Goal: Task Accomplishment & Management: Use online tool/utility

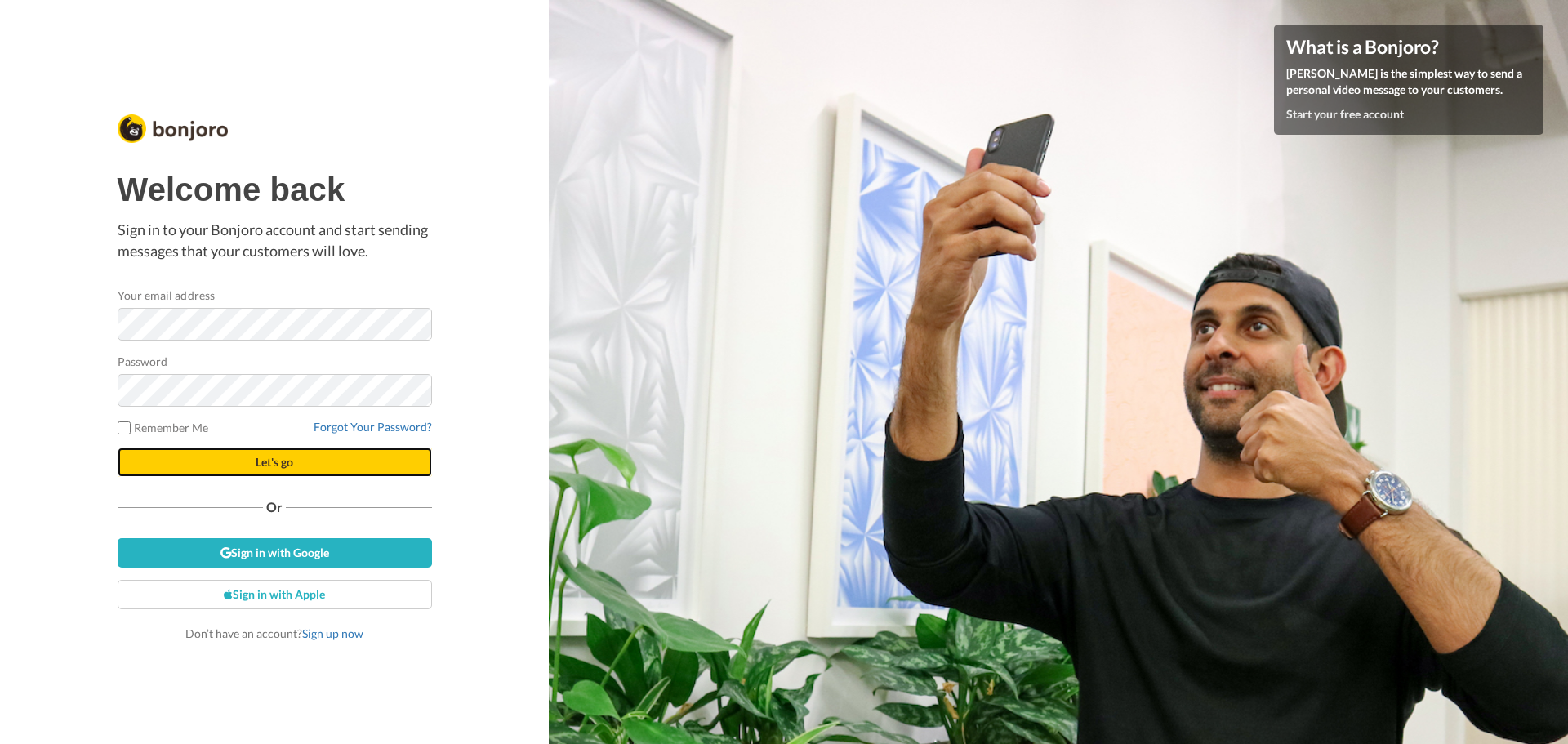
click at [320, 471] on button "Let's go" at bounding box center [274, 462] width 314 height 30
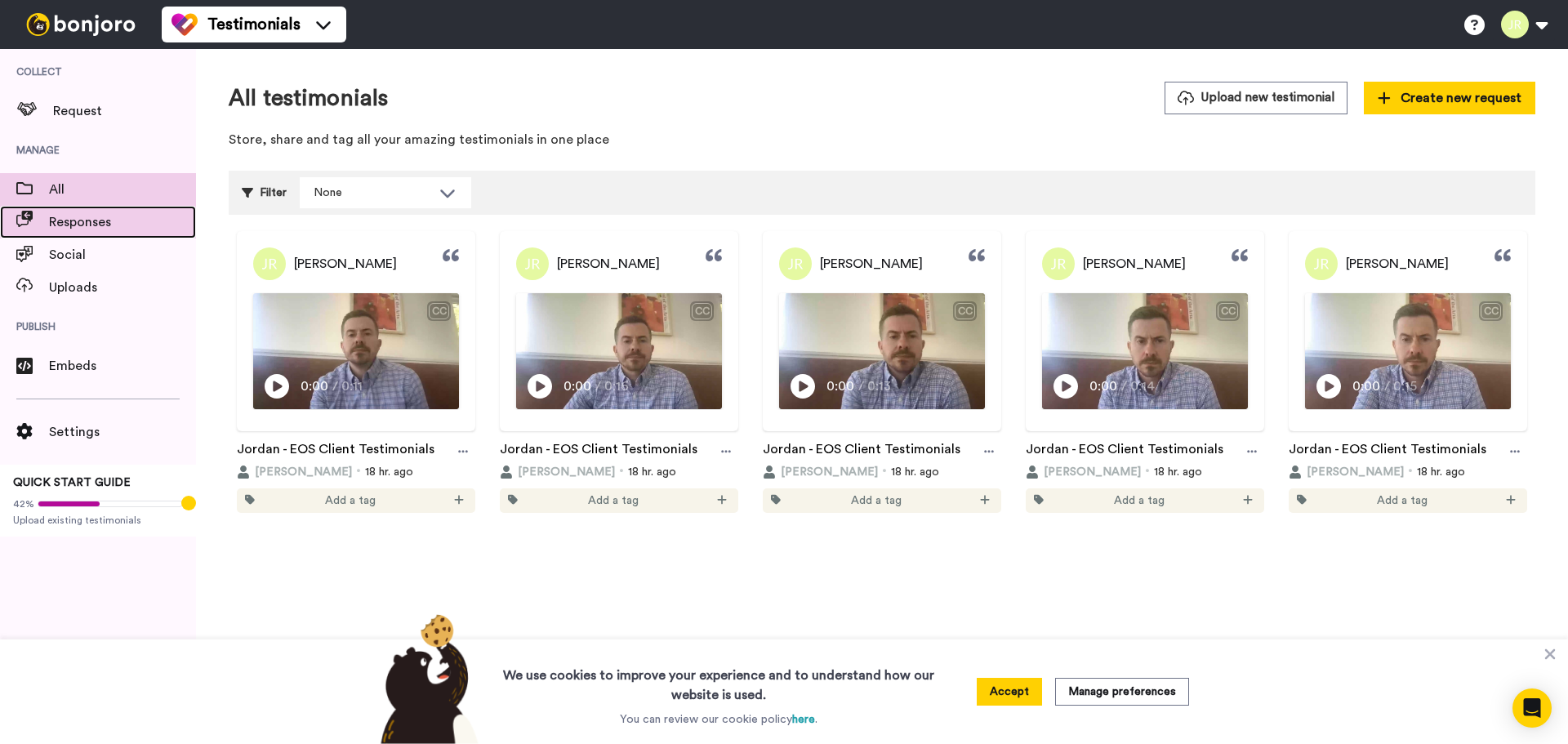
click at [141, 215] on span "Responses" at bounding box center [123, 222] width 147 height 20
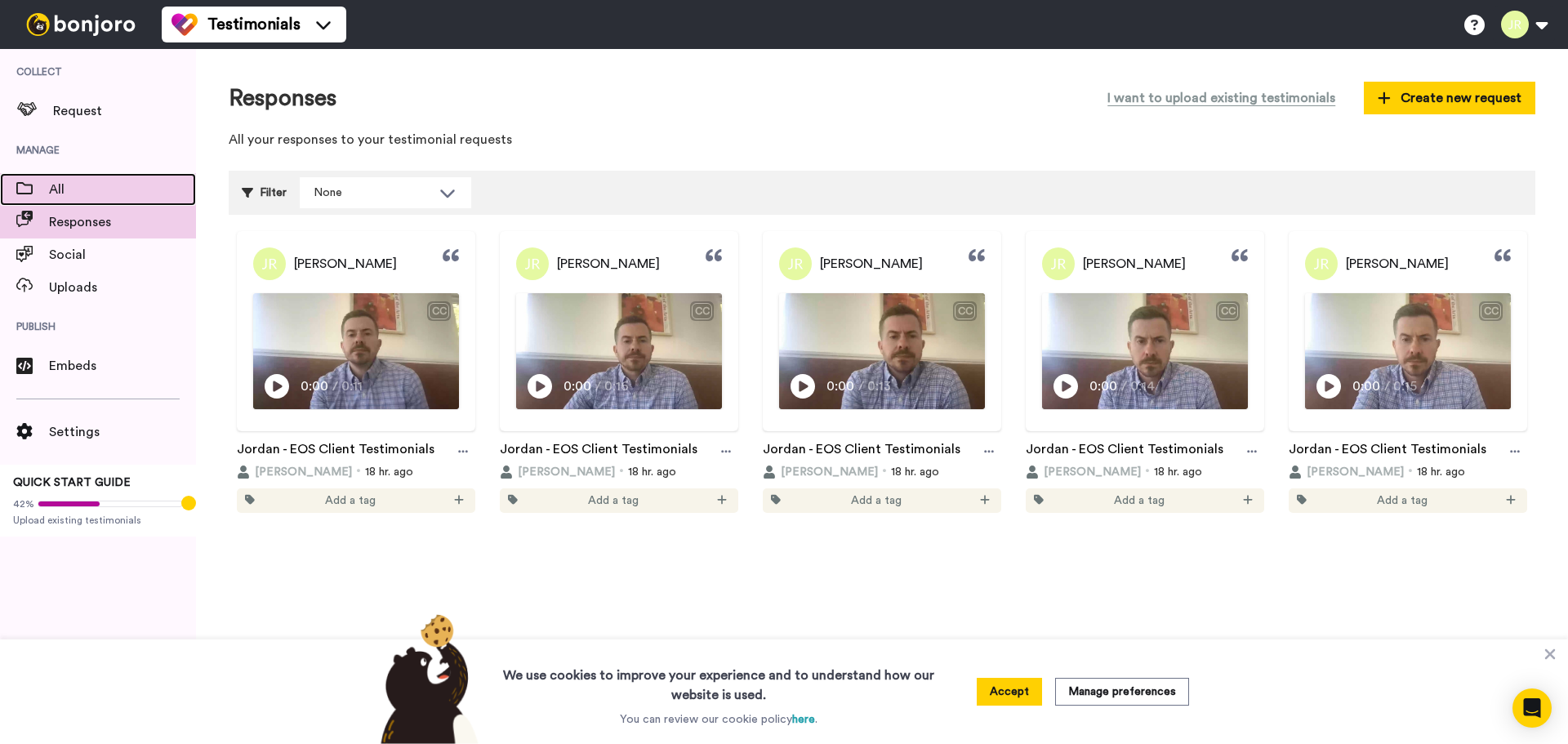
click at [117, 194] on span "All" at bounding box center [123, 190] width 147 height 20
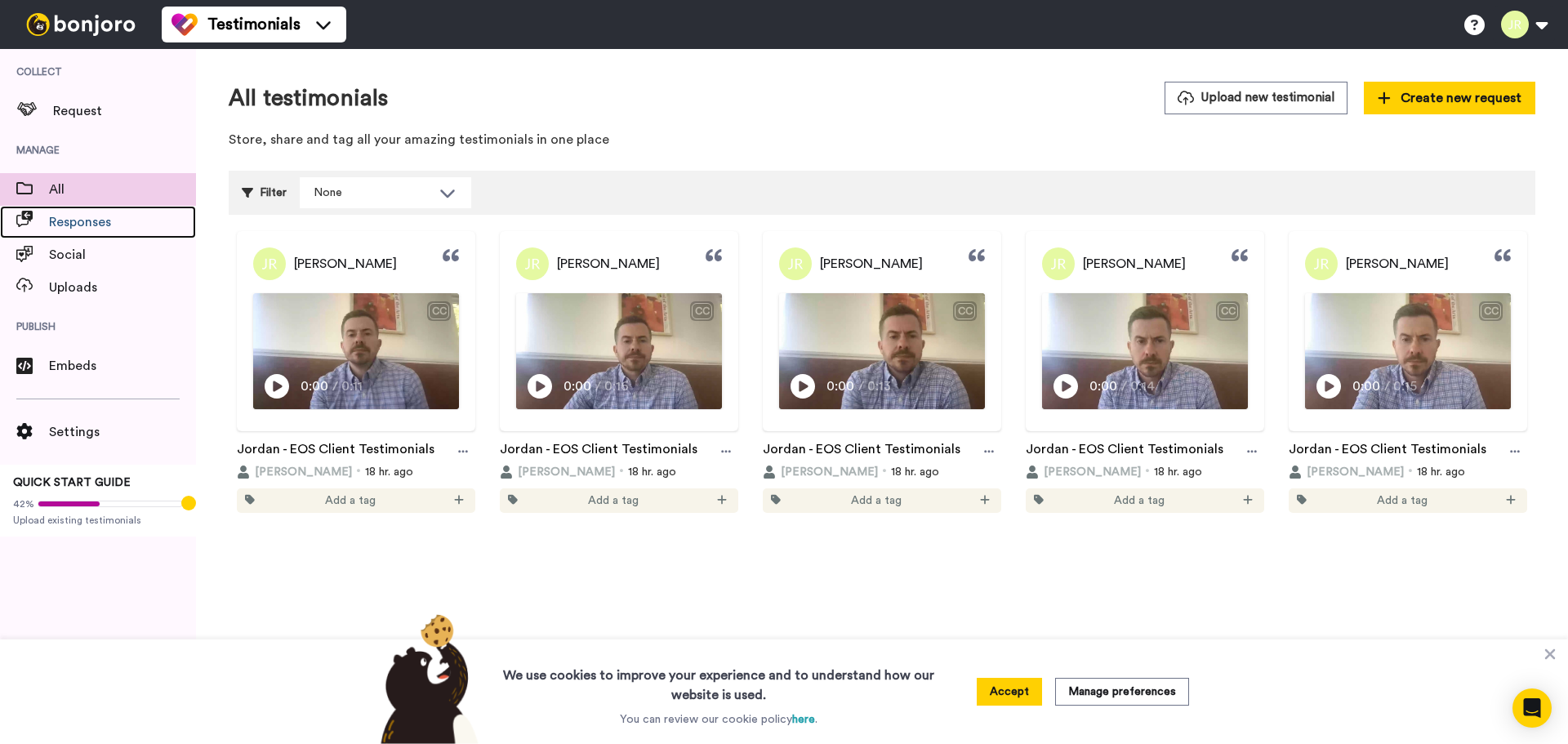
click at [126, 219] on span "Responses" at bounding box center [123, 222] width 147 height 20
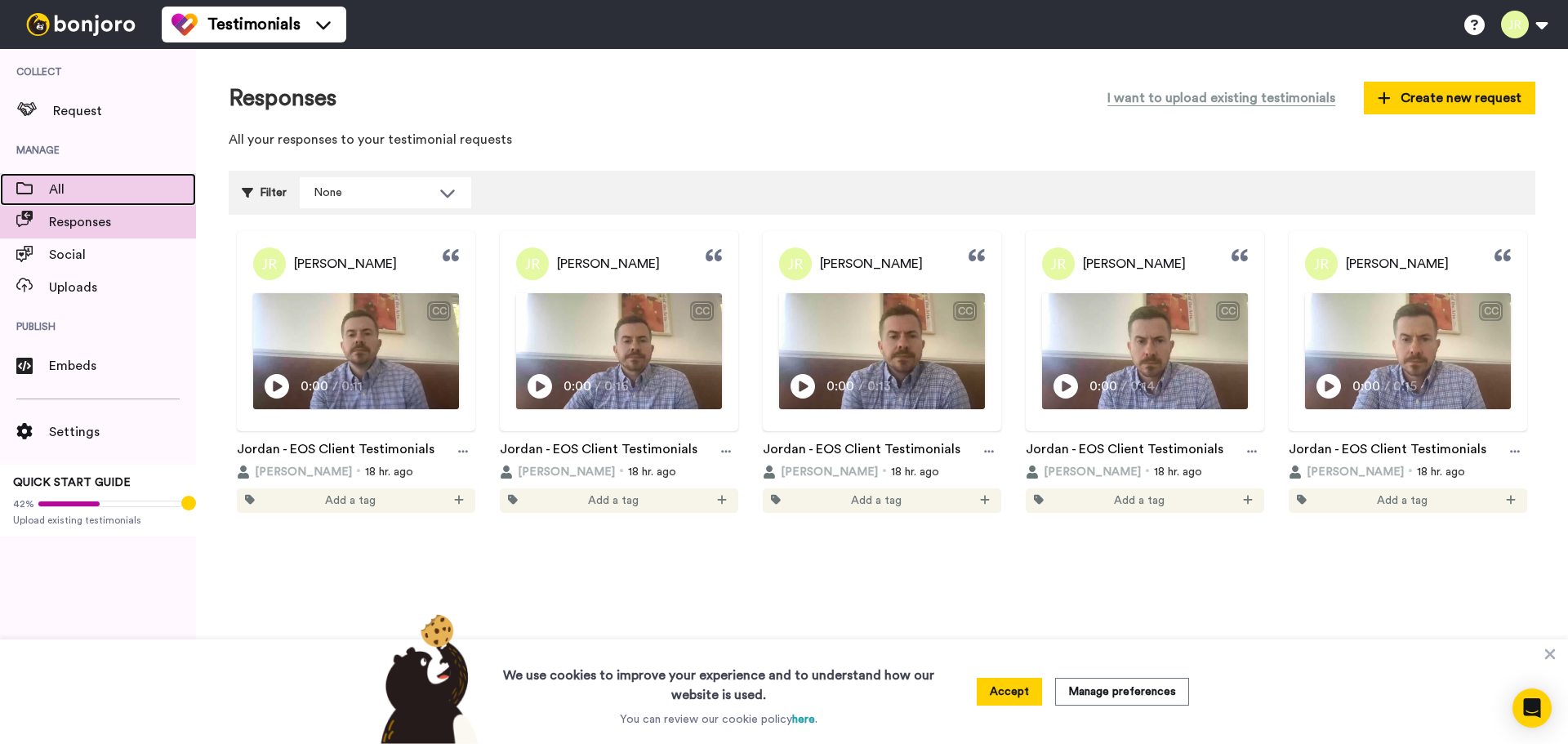
click at [97, 183] on span "All" at bounding box center [123, 190] width 147 height 20
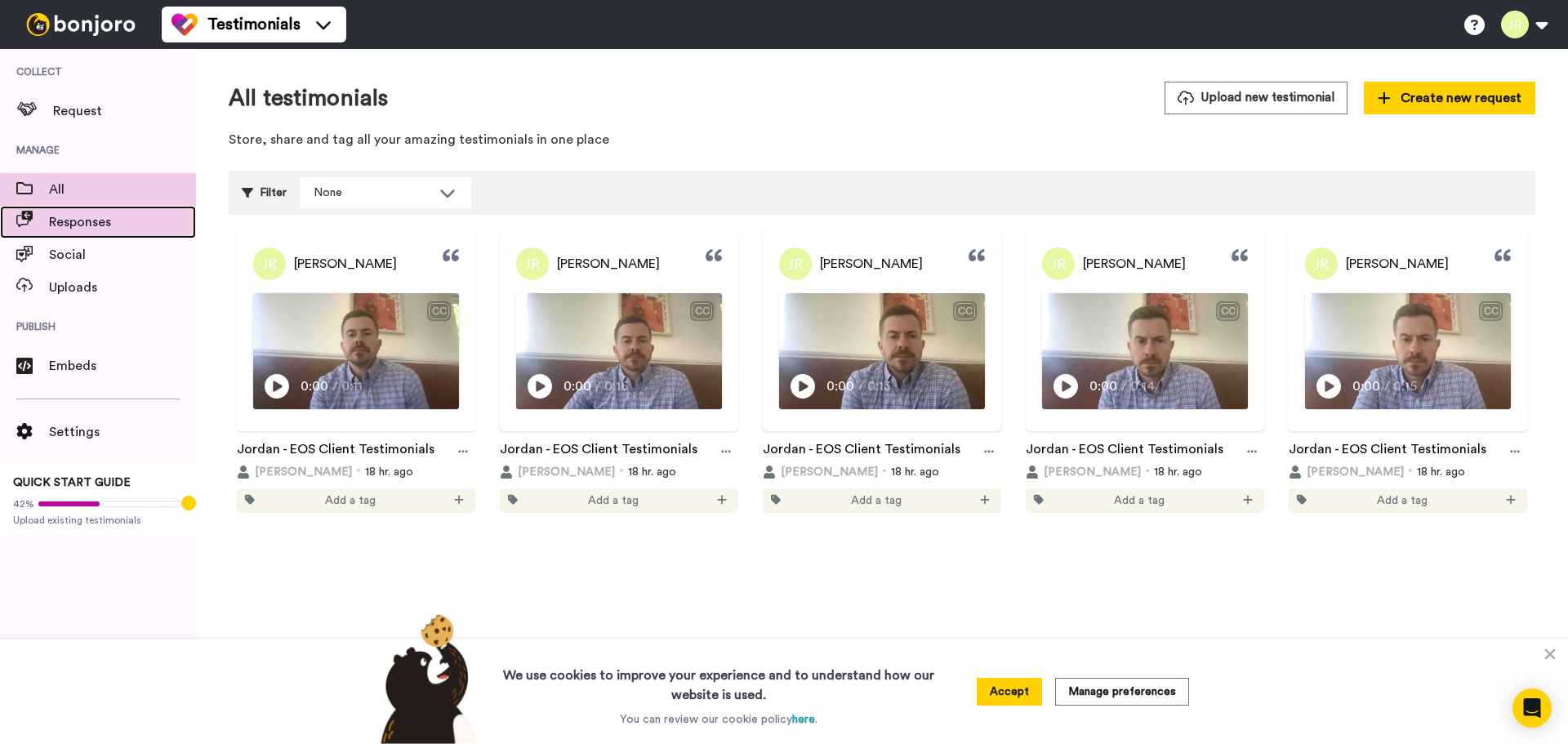
drag, startPoint x: 107, startPoint y: 214, endPoint x: 106, endPoint y: 224, distance: 10.0
click at [107, 214] on span "Responses" at bounding box center [123, 222] width 147 height 20
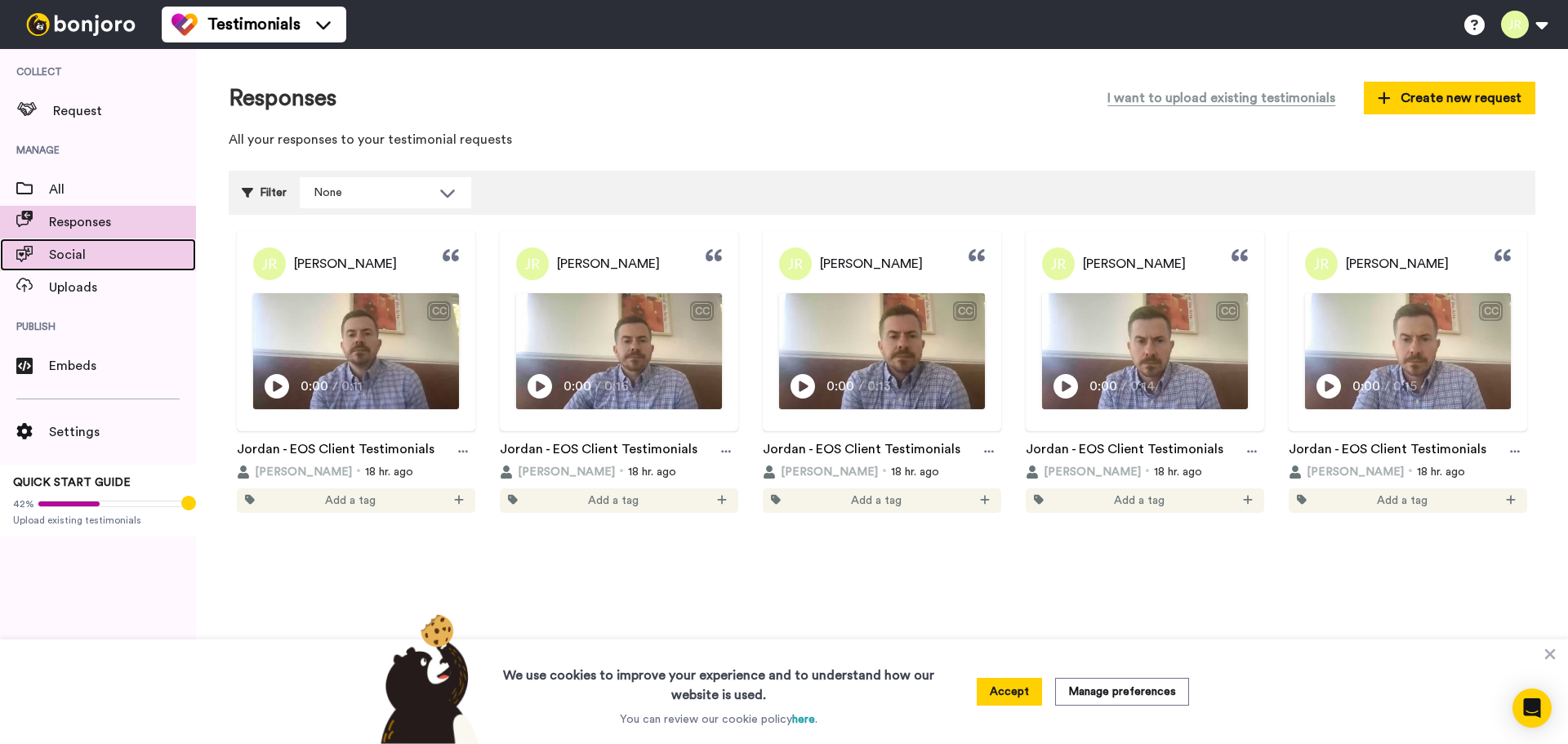
click at [69, 258] on span "Social" at bounding box center [123, 255] width 147 height 20
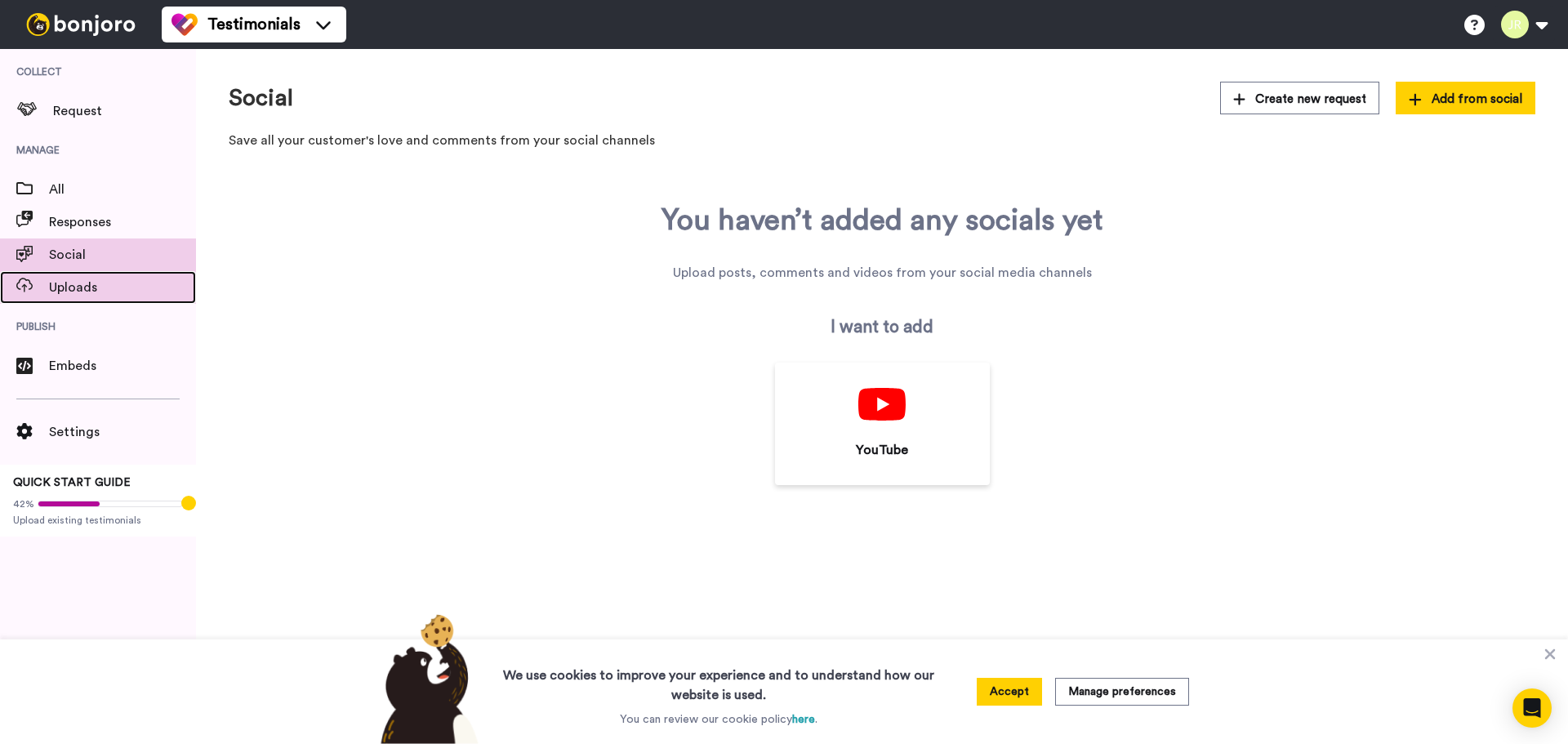
click at [72, 290] on span "Uploads" at bounding box center [123, 288] width 147 height 20
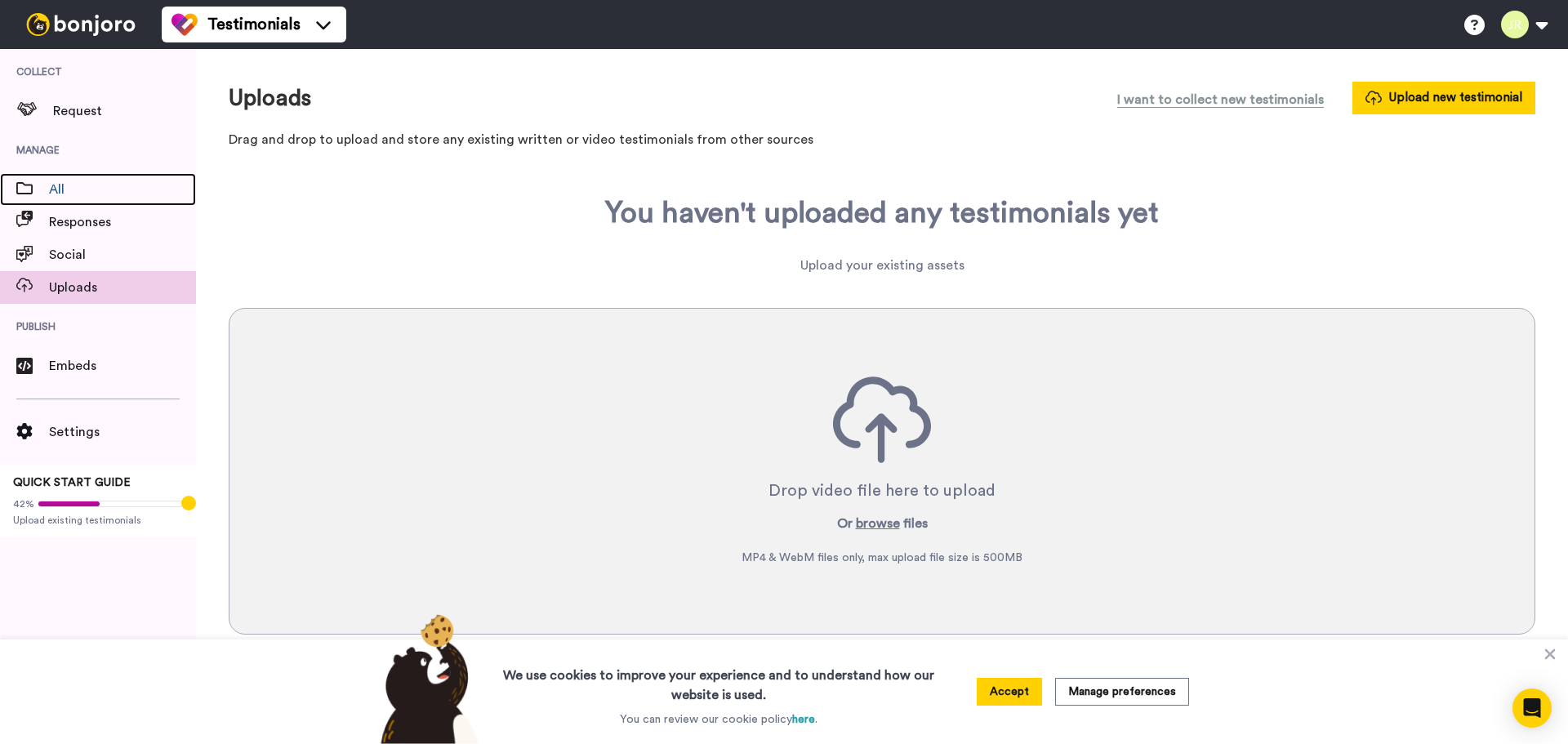
click at [77, 194] on span "All" at bounding box center [123, 190] width 147 height 20
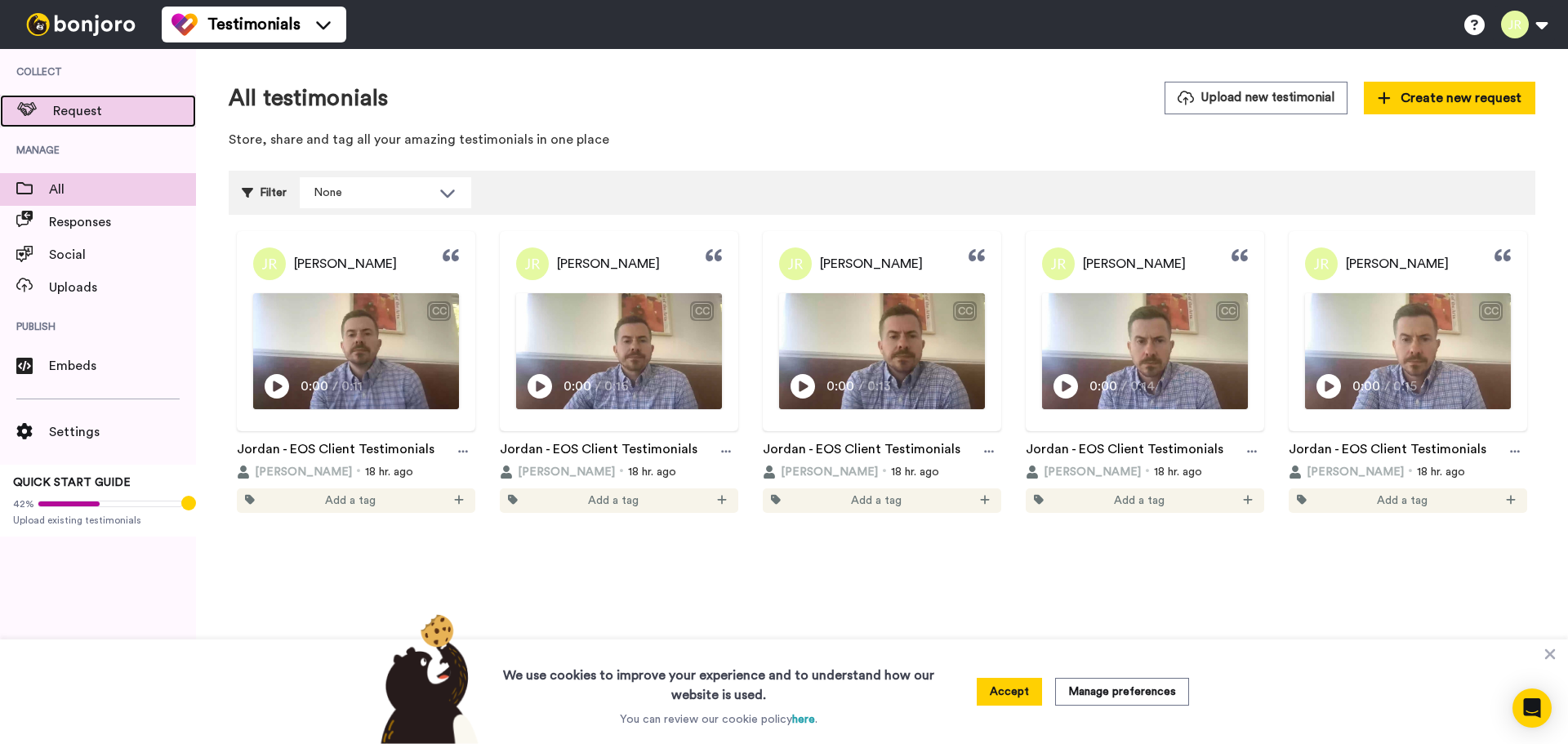
click at [87, 124] on div "Request" at bounding box center [98, 111] width 196 height 32
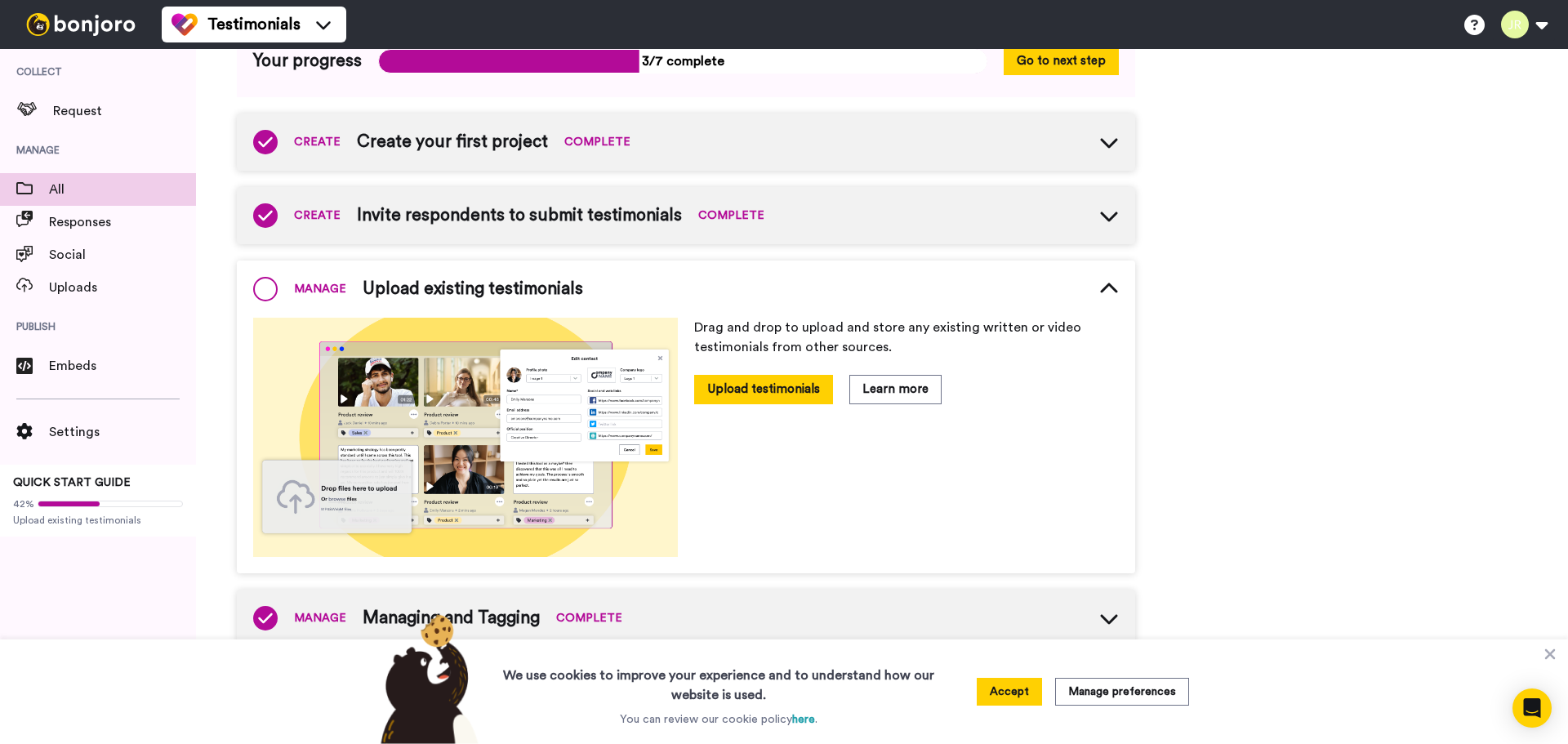
scroll to position [154, 0]
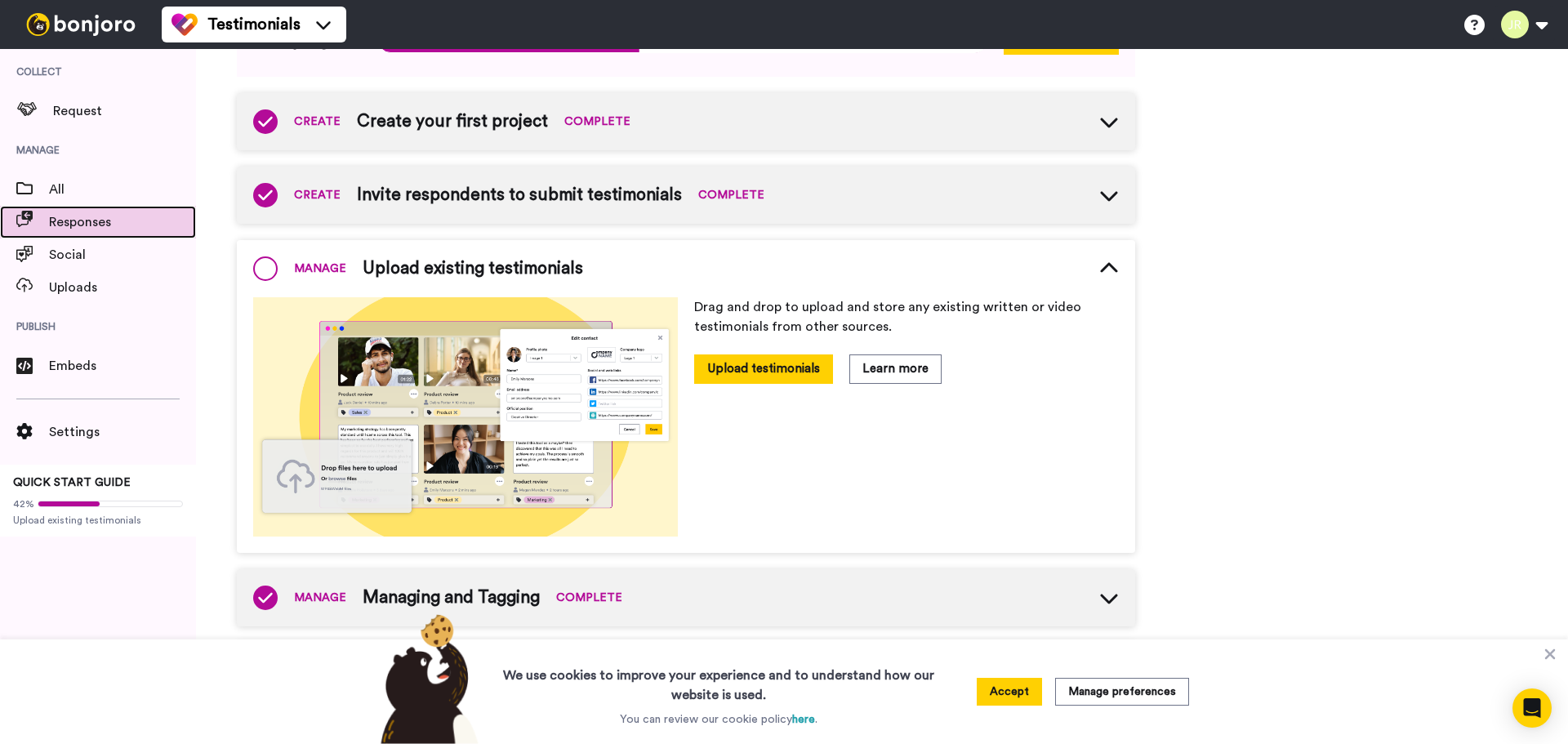
click at [87, 235] on div "Responses" at bounding box center [98, 222] width 196 height 32
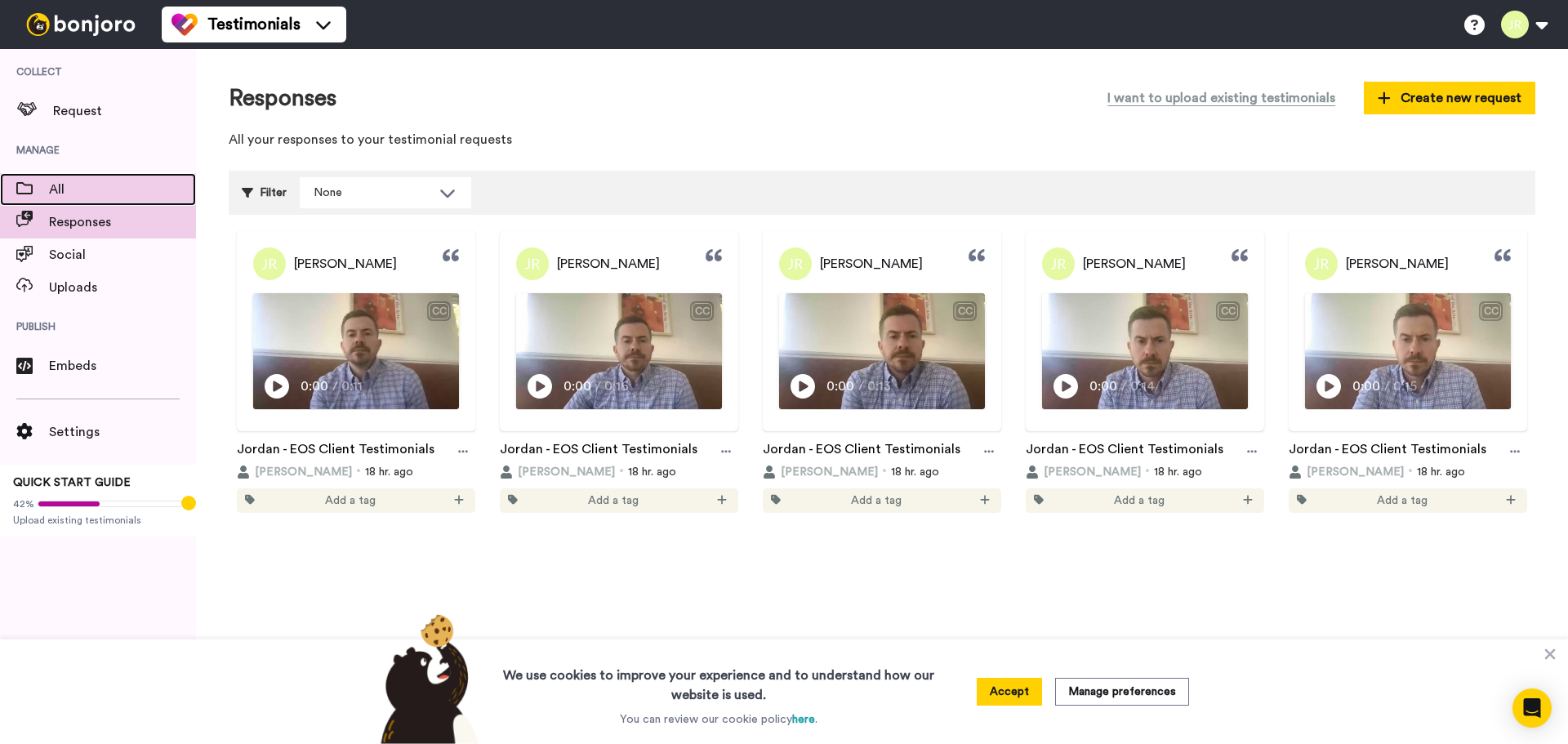
click at [111, 186] on span "All" at bounding box center [123, 190] width 147 height 20
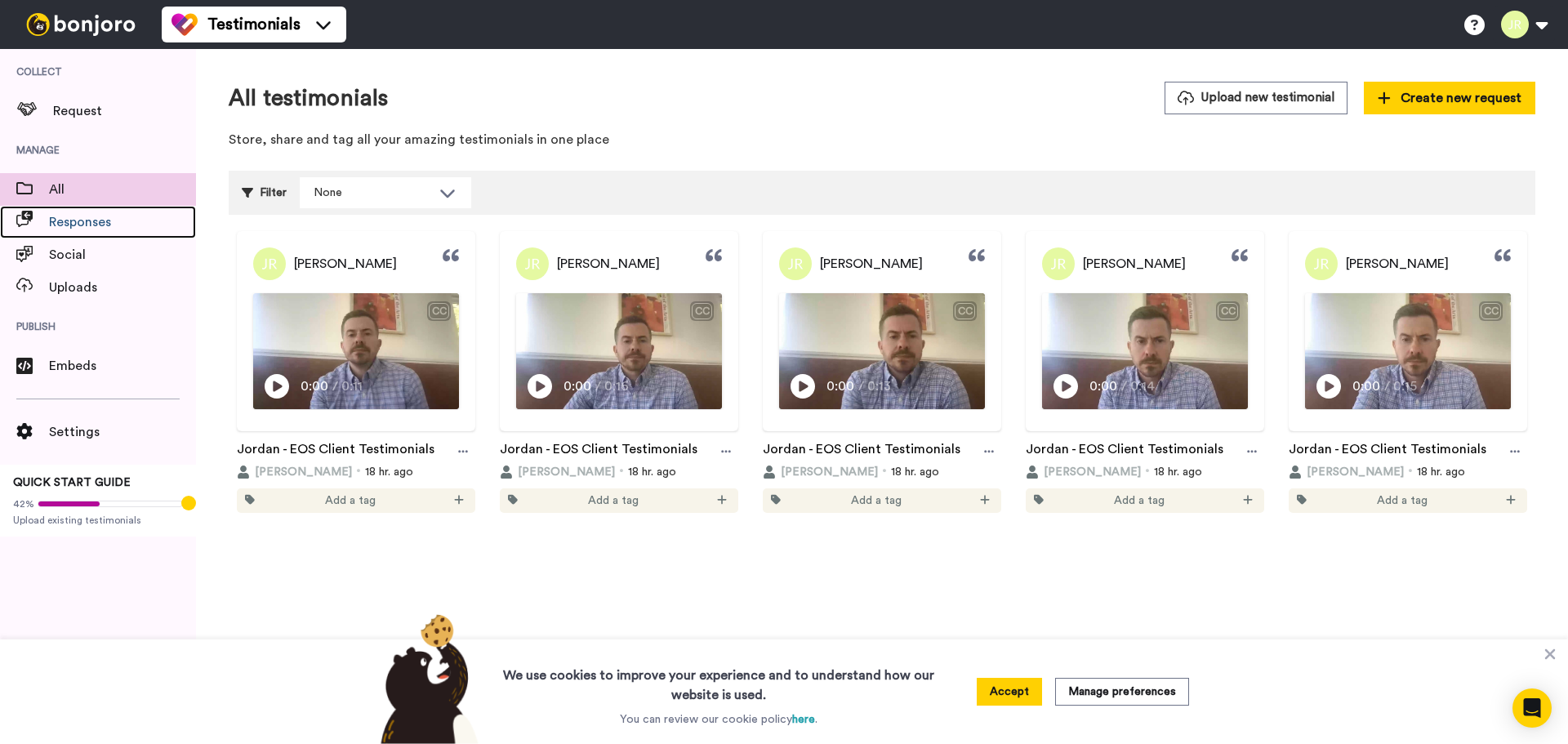
click at [123, 228] on span "Responses" at bounding box center [123, 222] width 147 height 20
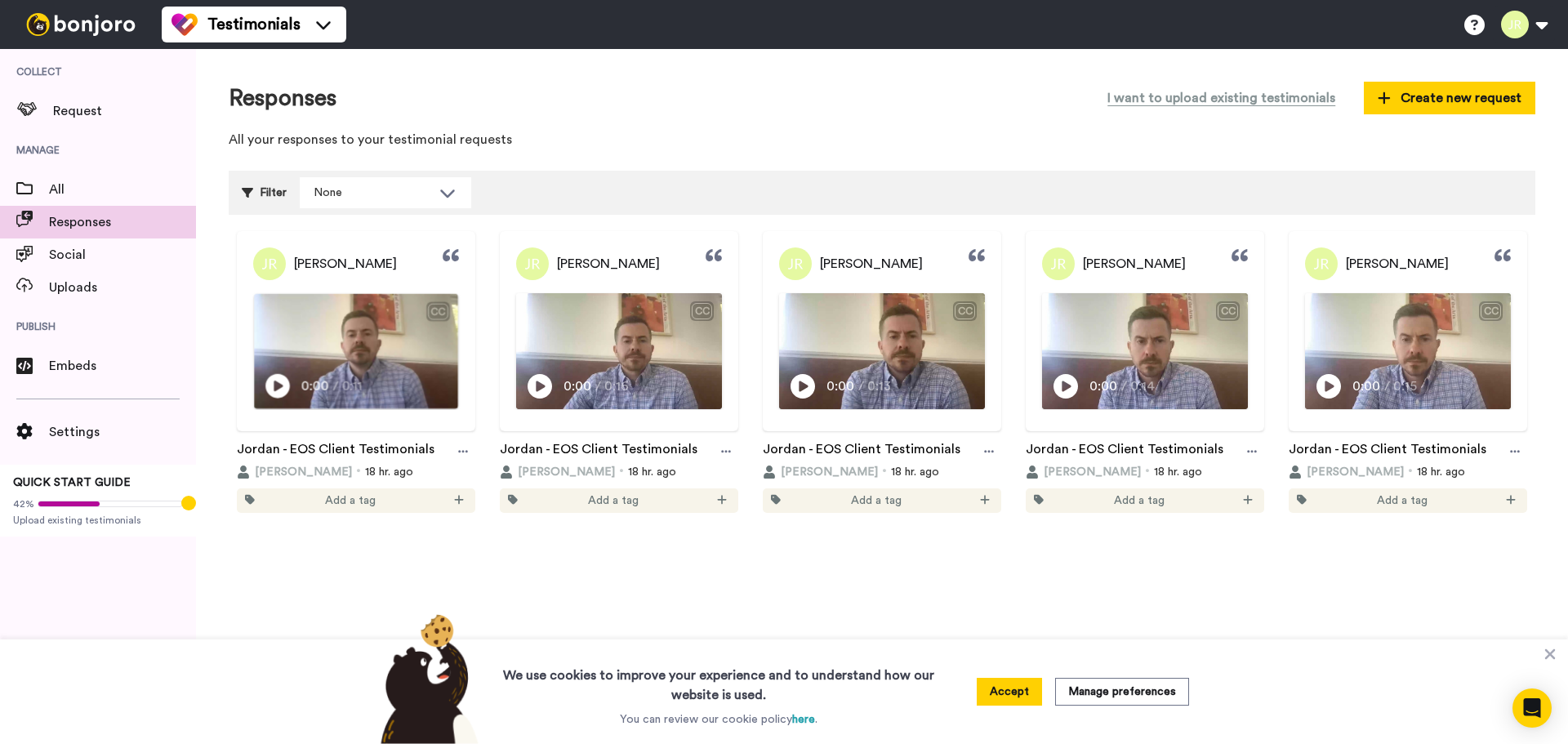
click at [280, 391] on icon at bounding box center [277, 385] width 24 height 24
click at [546, 384] on icon at bounding box center [540, 385] width 24 height 24
click at [796, 392] on icon at bounding box center [803, 385] width 24 height 24
click at [1061, 388] on icon at bounding box center [1066, 385] width 24 height 24
click at [1319, 388] on icon at bounding box center [1329, 385] width 24 height 24
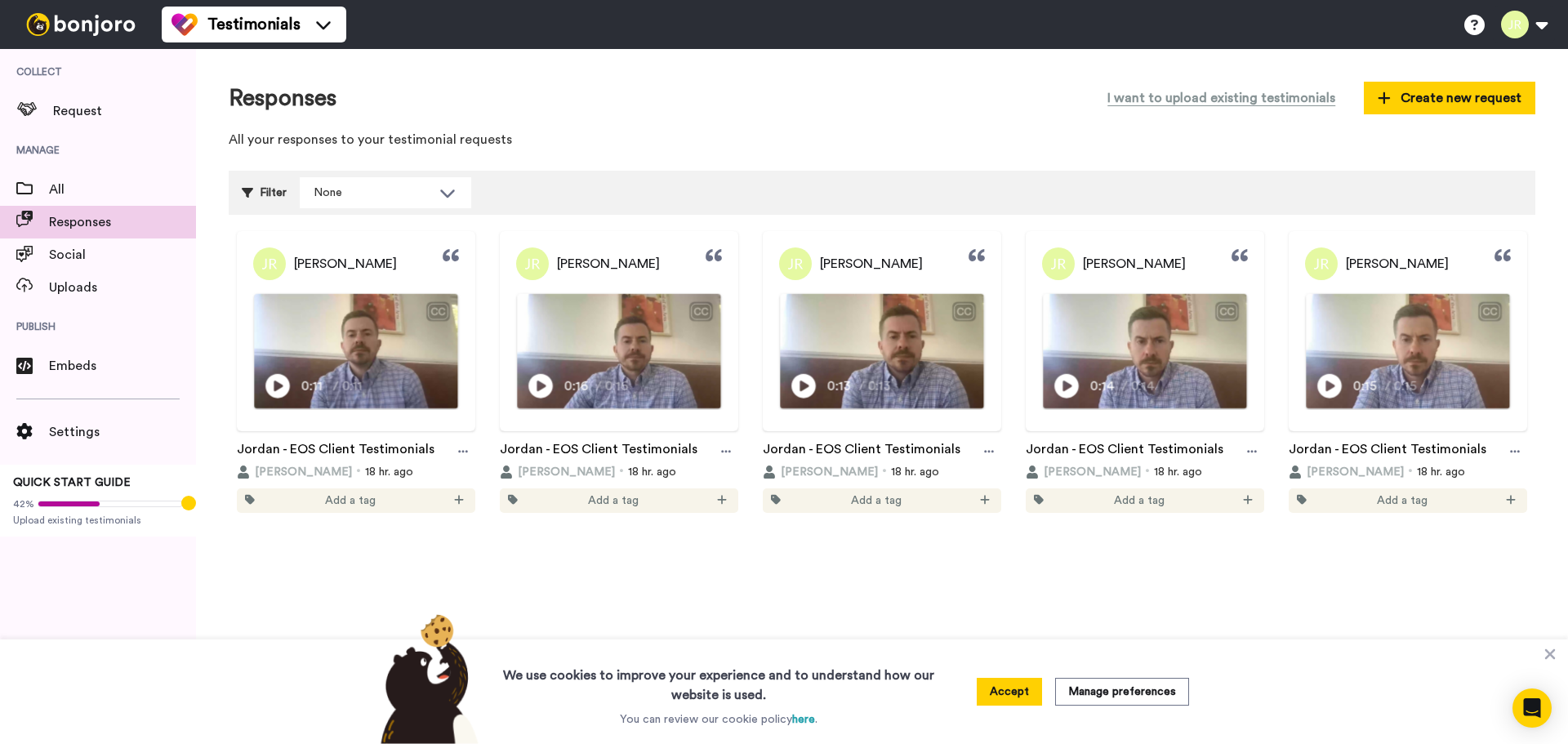
click at [278, 385] on icon "Play/Pause" at bounding box center [277, 385] width 24 height 31
click at [538, 391] on icon "Play/Pause" at bounding box center [540, 385] width 24 height 31
drag, startPoint x: 801, startPoint y: 385, endPoint x: 803, endPoint y: 396, distance: 11.2
click at [801, 386] on icon "Play/Pause" at bounding box center [803, 385] width 24 height 31
click at [1063, 385] on icon at bounding box center [1066, 385] width 24 height 24
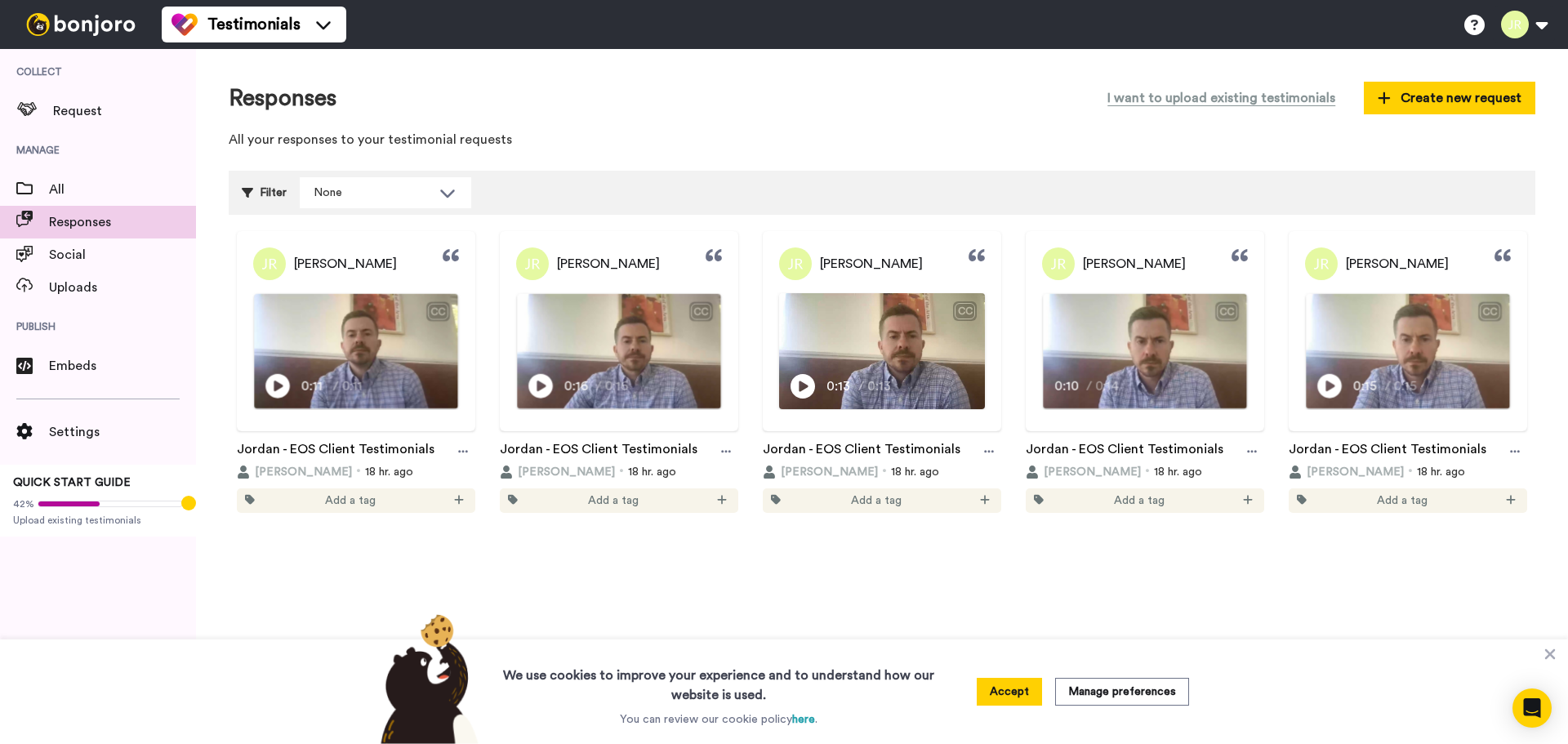
click at [1547, 667] on div "We use cookies to improve your experience and to understand how our website is …" at bounding box center [784, 692] width 1568 height 105
click at [1554, 657] on icon at bounding box center [1550, 654] width 16 height 16
